Goal: Ask a question: Ask a question

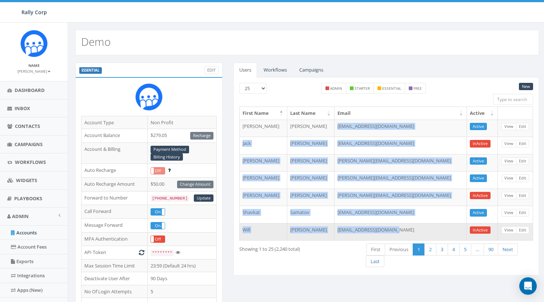
drag, startPoint x: 359, startPoint y: 127, endPoint x: 438, endPoint y: 231, distance: 131.2
click at [438, 231] on tbody "Elise De Jong elise+demo@rallycorp.com Active View Edit Jack Bobin jack@rallyco…" at bounding box center [385, 180] width 293 height 121
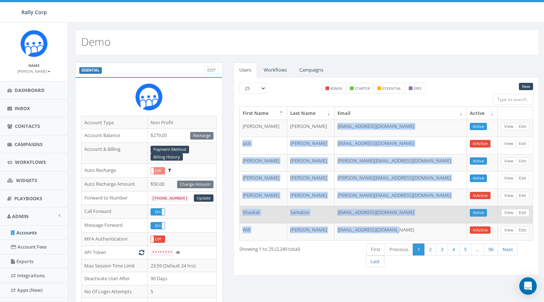
click at [435, 218] on td "shavkat+demo@rallycorp.com" at bounding box center [400, 214] width 132 height 17
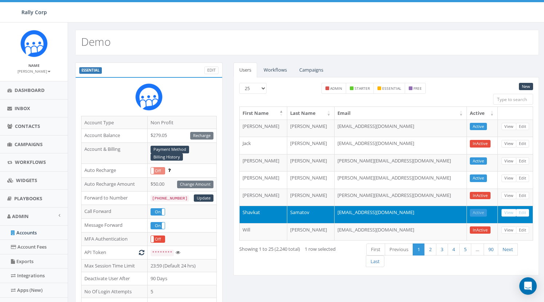
click at [404, 27] on div "Demo" at bounding box center [307, 39] width 478 height 33
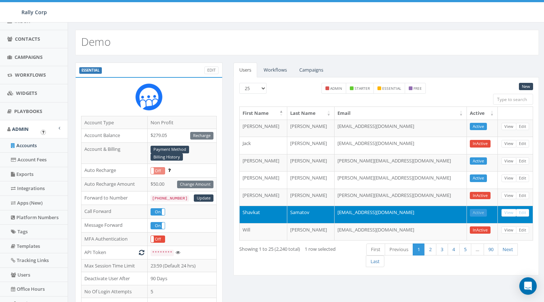
scroll to position [88, 0]
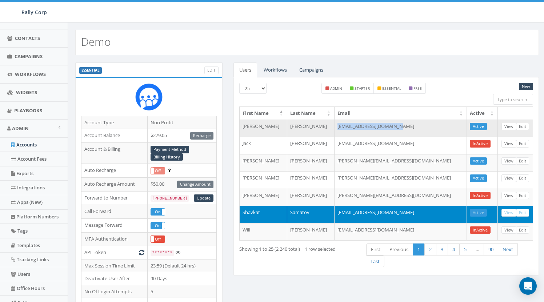
drag, startPoint x: 373, startPoint y: 126, endPoint x: 428, endPoint y: 125, distance: 54.9
click at [428, 125] on td "elise+demo@rallycorp.com" at bounding box center [400, 128] width 132 height 17
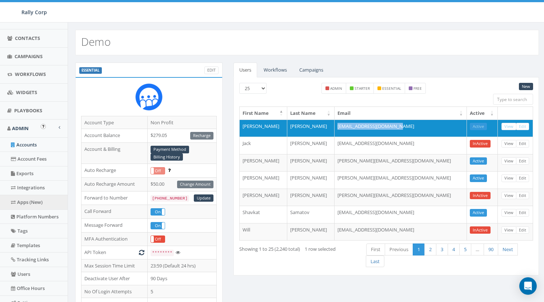
click at [31, 200] on link "Apps (New)" at bounding box center [34, 202] width 68 height 14
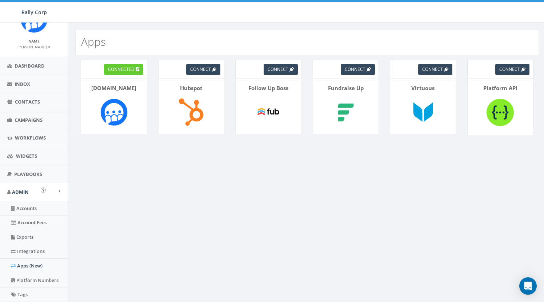
scroll to position [29, 0]
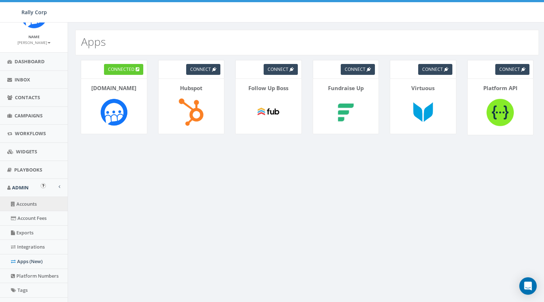
click at [31, 200] on link "Accounts" at bounding box center [34, 204] width 68 height 14
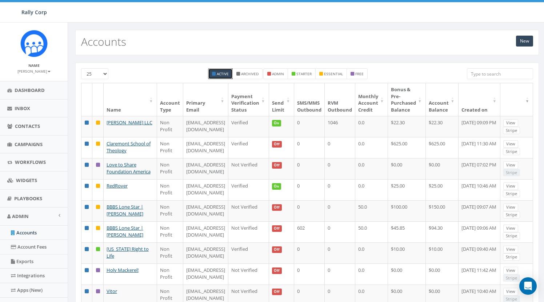
click at [493, 73] on input "search" at bounding box center [500, 73] width 66 height 11
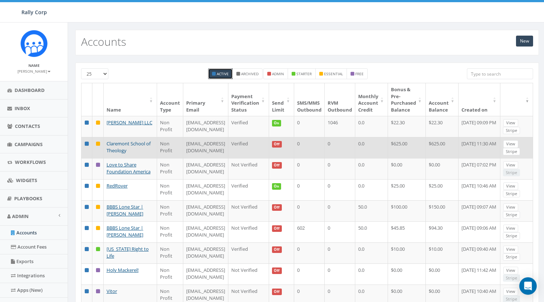
click at [113, 154] on link "Claremont School of Theology" at bounding box center [128, 146] width 44 height 13
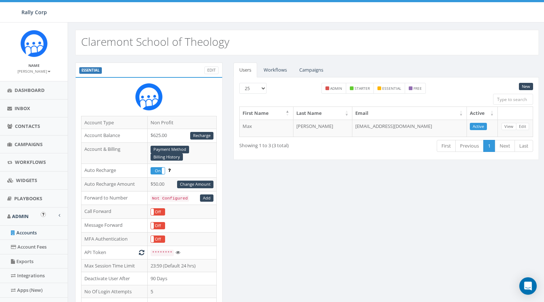
click at [27, 230] on link "Accounts" at bounding box center [34, 233] width 68 height 14
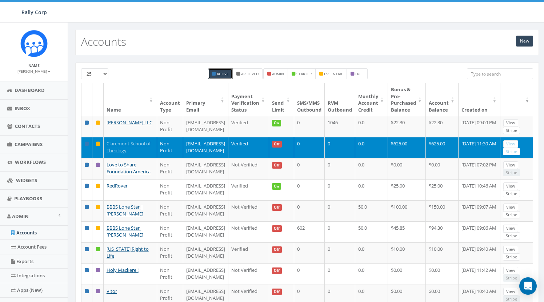
click at [498, 73] on input "search" at bounding box center [500, 73] width 66 height 11
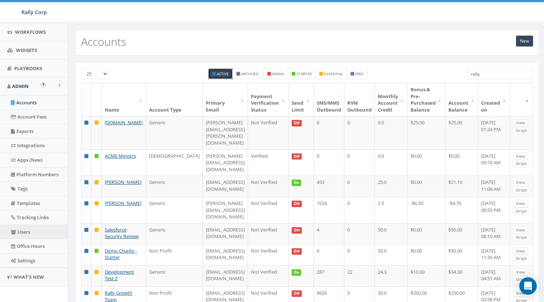
scroll to position [129, 0]
type input "rally"
click at [25, 229] on link "Users" at bounding box center [34, 233] width 68 height 14
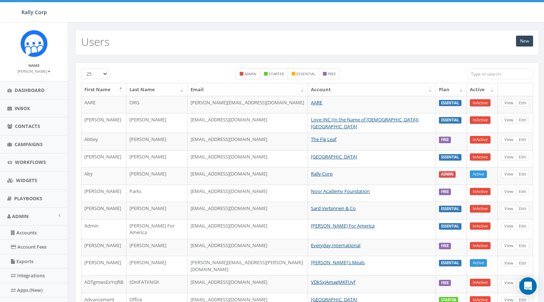
click at [506, 76] on input "search" at bounding box center [500, 73] width 66 height 11
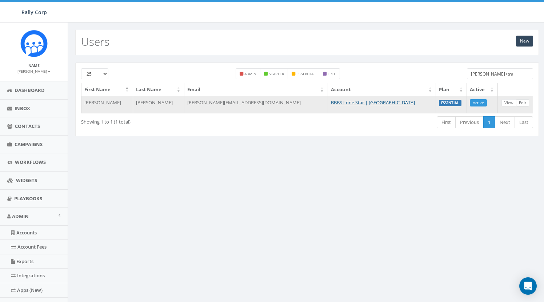
type input "James+trai"
click at [520, 102] on link "Edit" at bounding box center [522, 103] width 13 height 8
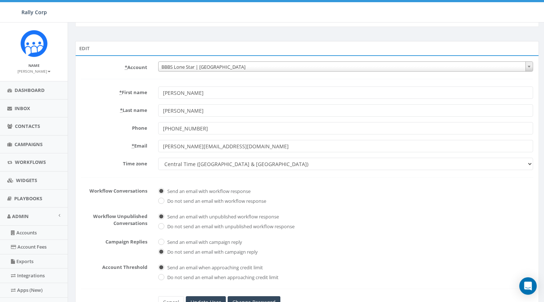
scroll to position [31, 0]
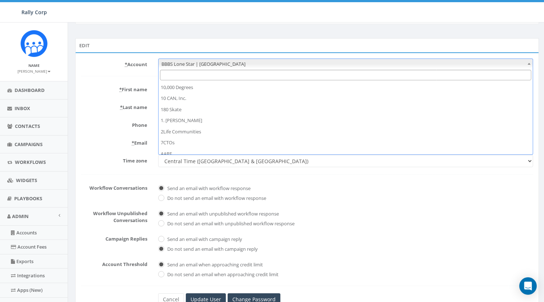
click at [185, 66] on span "BBBS Lone Star | Dallas" at bounding box center [345, 64] width 374 height 10
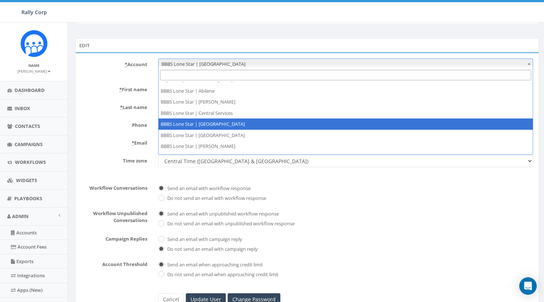
click at [93, 115] on form "* Account 10,000 Degrees 10 CAN, Inc. 180 Skate 1. James Martin 2Life Communiti…" at bounding box center [307, 182] width 452 height 247
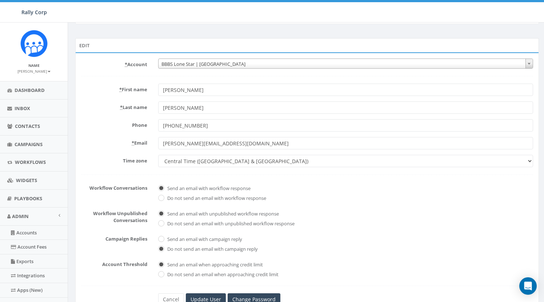
drag, startPoint x: 239, startPoint y: 142, endPoint x: 133, endPoint y: 142, distance: 106.5
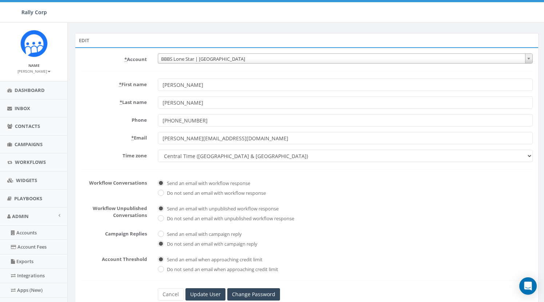
scroll to position [36, 2]
click at [21, 181] on span "Widgets" at bounding box center [26, 180] width 21 height 7
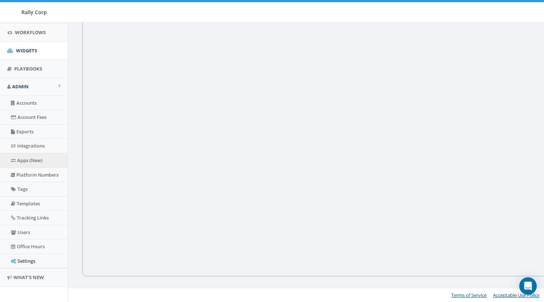
scroll to position [129, 0]
click at [28, 157] on link "Apps (New)" at bounding box center [34, 161] width 68 height 14
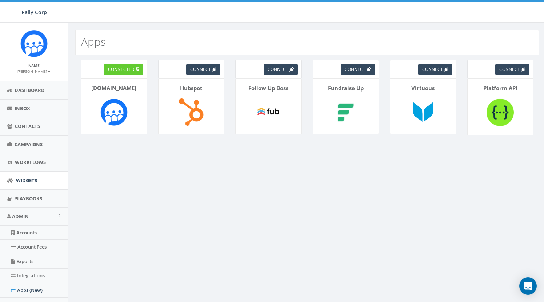
click at [30, 178] on span "Widgets" at bounding box center [26, 180] width 21 height 7
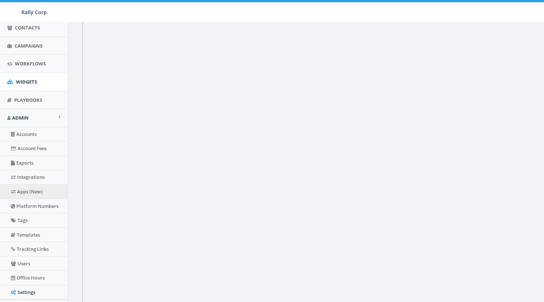
scroll to position [99, 0]
click at [29, 188] on link "Apps (New)" at bounding box center [34, 191] width 68 height 14
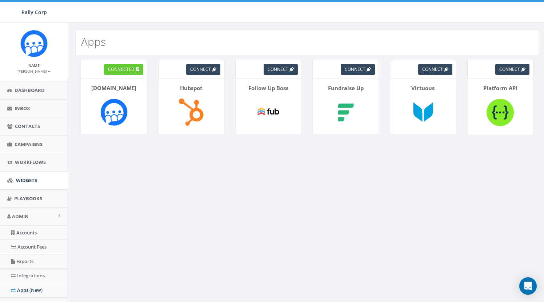
click at [24, 180] on span "Widgets" at bounding box center [26, 180] width 21 height 7
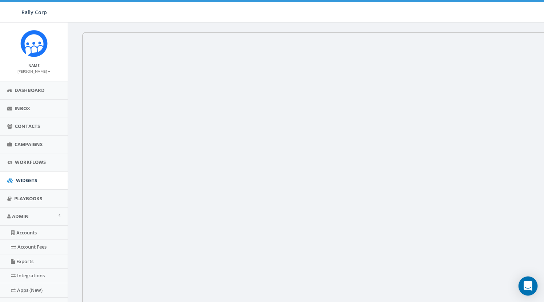
click at [527, 285] on icon "Open Intercom Messenger" at bounding box center [527, 285] width 8 height 9
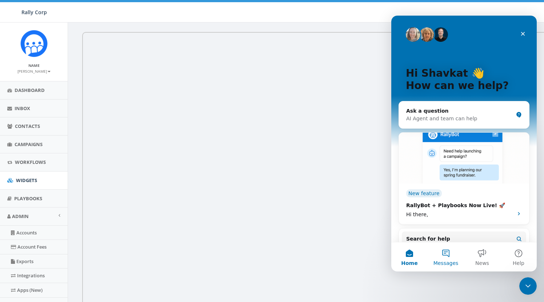
click at [449, 262] on span "Messages" at bounding box center [445, 263] width 25 height 5
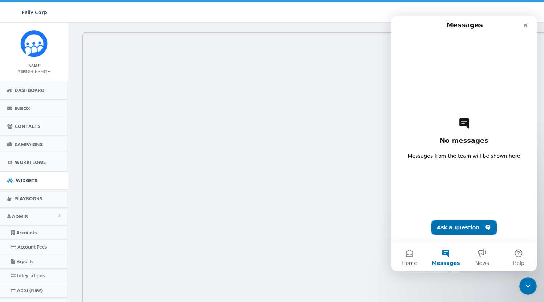
click at [461, 229] on button "Ask a question" at bounding box center [464, 227] width 66 height 15
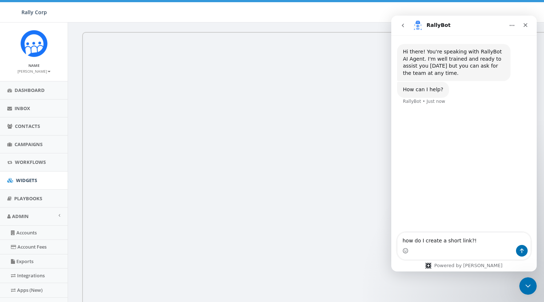
type textarea "how do I create a short link?!"
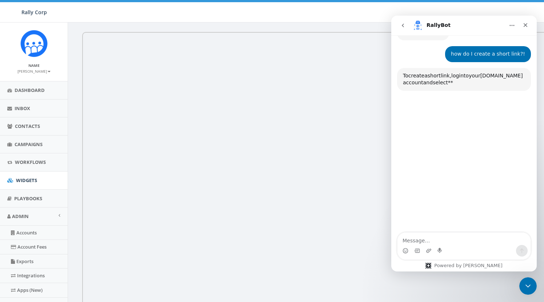
scroll to position [69, 0]
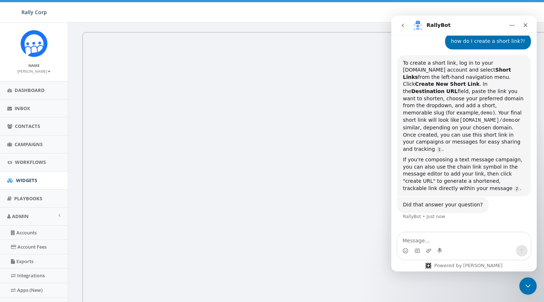
drag, startPoint x: 461, startPoint y: 61, endPoint x: 503, endPoint y: 80, distance: 46.0
click at [490, 83] on div "To create a short link, log in to your [DOMAIN_NAME] account and select Short L…" at bounding box center [464, 106] width 122 height 93
drag, startPoint x: 426, startPoint y: 27, endPoint x: 448, endPoint y: 28, distance: 21.5
click at [449, 29] on div "RallyBot" at bounding box center [458, 26] width 92 height 12
click at [431, 68] on b "Short Links" at bounding box center [457, 73] width 108 height 13
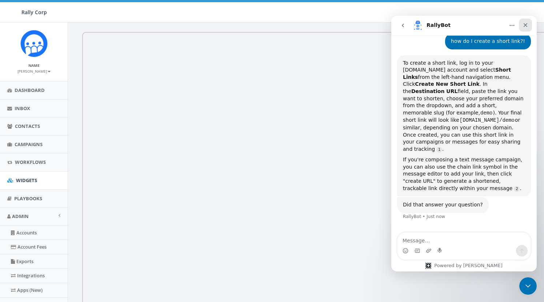
click at [527, 23] on icon "Close" at bounding box center [525, 25] width 6 height 6
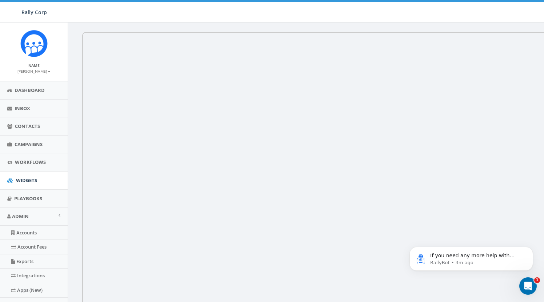
scroll to position [0, 0]
